Goal: Task Accomplishment & Management: Use online tool/utility

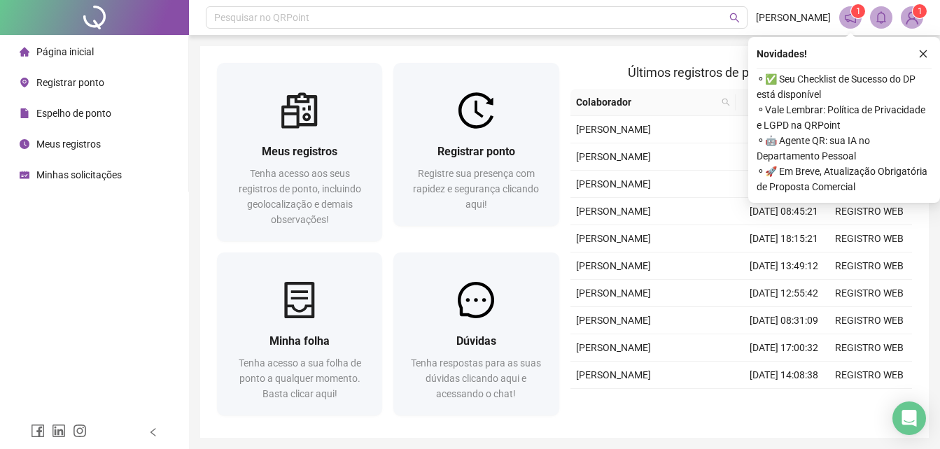
click at [80, 81] on span "Registrar ponto" at bounding box center [70, 82] width 68 height 11
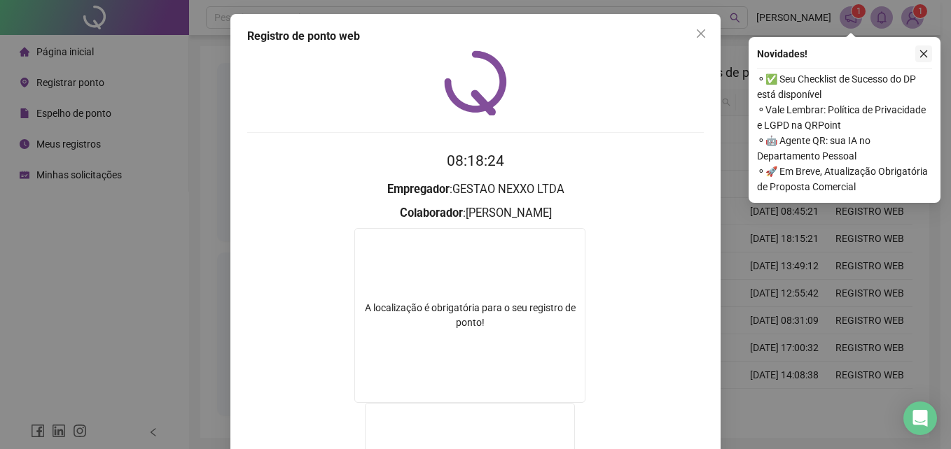
click at [927, 51] on icon "close" at bounding box center [923, 54] width 10 height 10
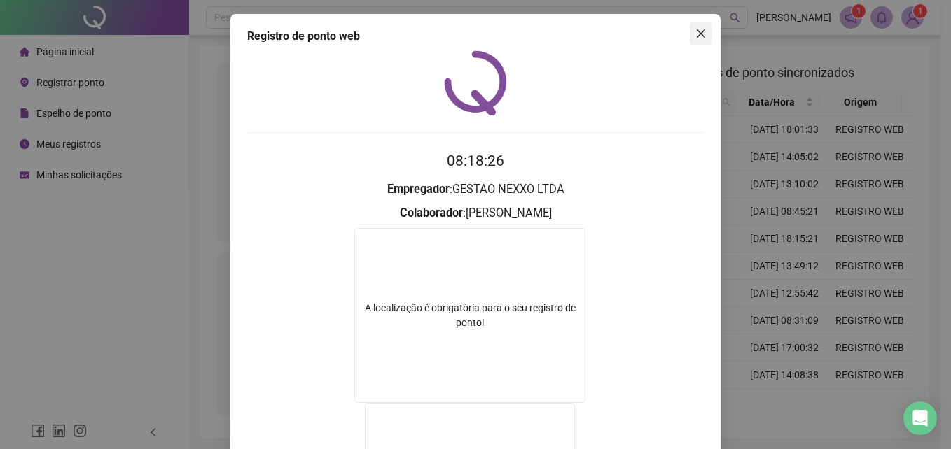
click at [700, 29] on icon "close" at bounding box center [700, 33] width 11 height 11
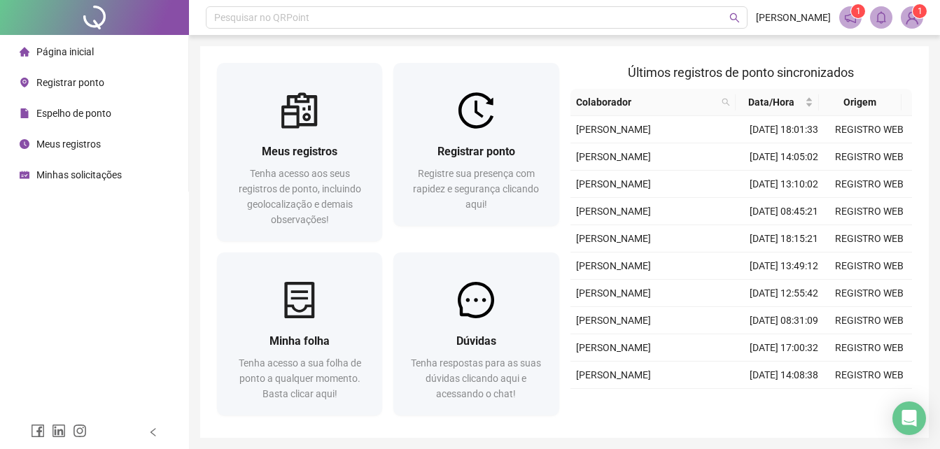
click at [64, 80] on span "Registrar ponto" at bounding box center [70, 82] width 68 height 11
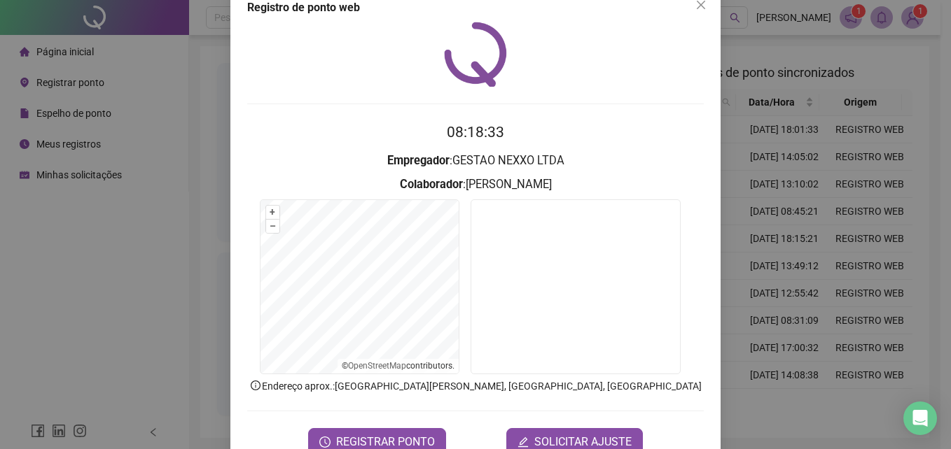
scroll to position [67, 0]
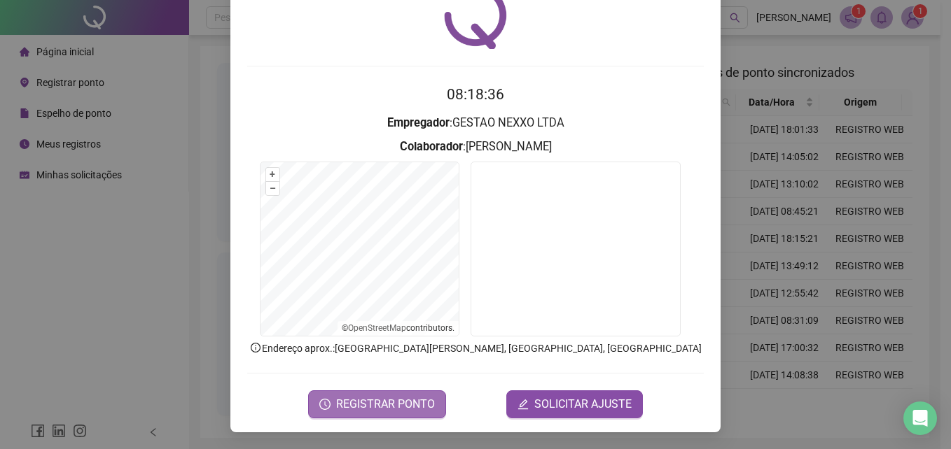
click at [389, 402] on span "REGISTRAR PONTO" at bounding box center [385, 404] width 99 height 17
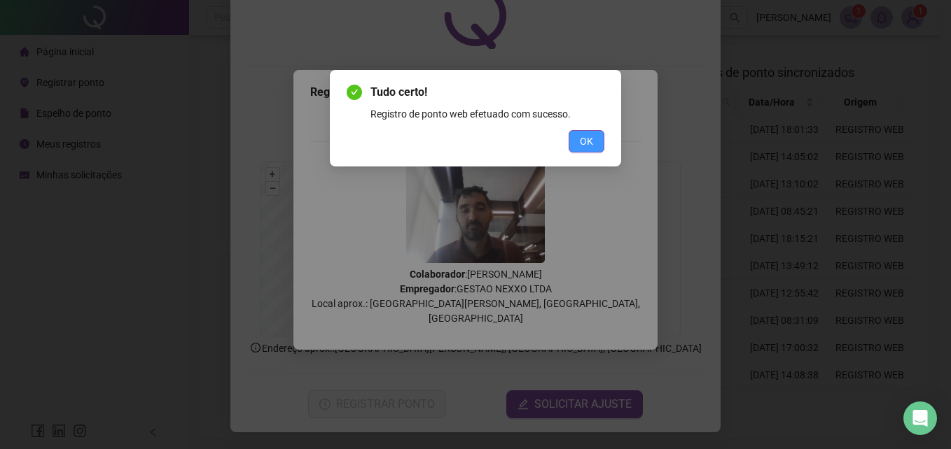
click at [591, 142] on span "OK" at bounding box center [586, 141] width 13 height 15
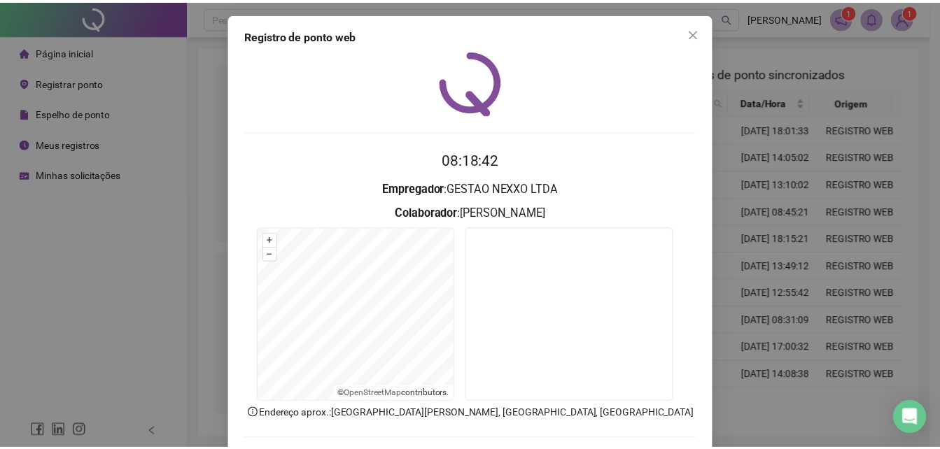
scroll to position [0, 0]
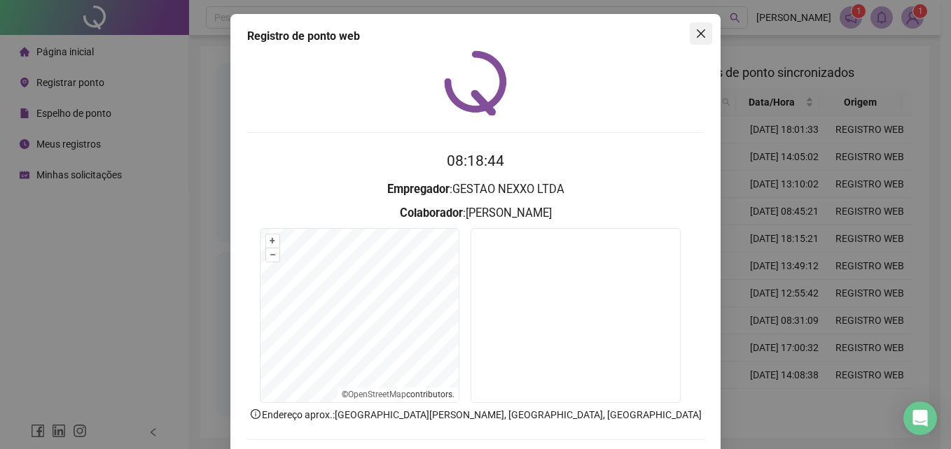
click at [695, 32] on icon "close" at bounding box center [700, 33] width 11 height 11
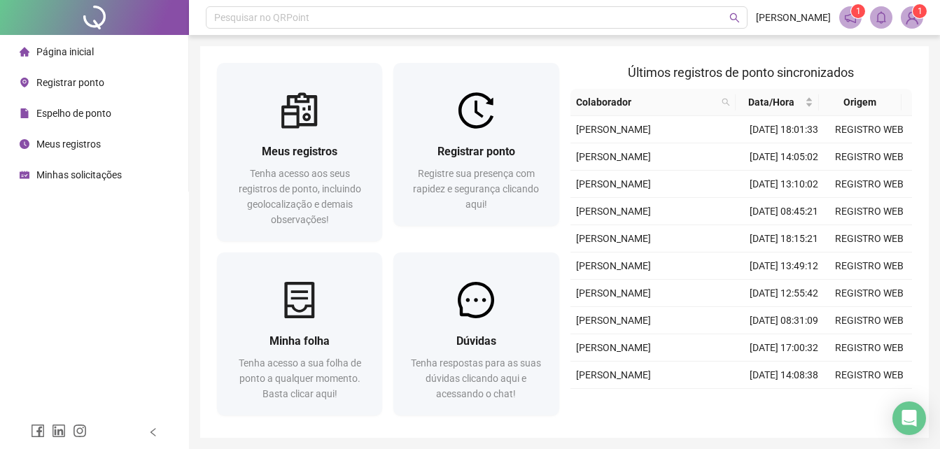
scroll to position [49, 0]
